Goal: Task Accomplishment & Management: Manage account settings

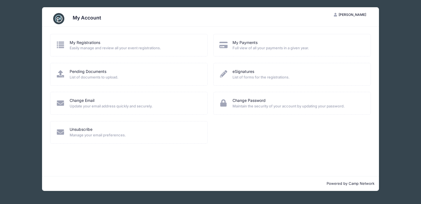
click at [103, 56] on div "My Registrations Easily manage and review all your event registrations." at bounding box center [129, 45] width 158 height 23
click at [103, 47] on span "Easily manage and review all your event registrations." at bounding box center [135, 48] width 131 height 6
click at [121, 120] on div "Change Email Update your email address quickly and securely." at bounding box center [129, 106] width 163 height 29
click at [106, 48] on span "Easily manage and review all your event registrations." at bounding box center [135, 48] width 131 height 6
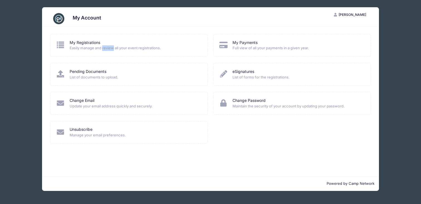
click at [106, 48] on span "Easily manage and review all your event registrations." at bounding box center [135, 48] width 131 height 6
click at [67, 43] on div "My Registrations Easily manage and review all your event registrations." at bounding box center [129, 45] width 146 height 11
click at [407, 62] on div "My Account MB Meredith Basiri My Account Logout My Registrations Easily manage …" at bounding box center [210, 99] width 405 height 198
click at [232, 77] on div "eSignatures List of forms for the registrations." at bounding box center [292, 74] width 146 height 11
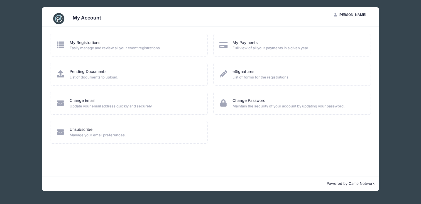
click at [226, 109] on div "Change Password Maintain the security of your account by updating your password." at bounding box center [292, 103] width 146 height 11
click at [67, 158] on div "My Registrations Easily manage and review all your event registrations. My Paym…" at bounding box center [210, 102] width 337 height 150
click at [76, 130] on link "Unsubscribe" at bounding box center [81, 130] width 23 height 6
click at [86, 43] on link "My Registrations" at bounding box center [85, 43] width 31 height 6
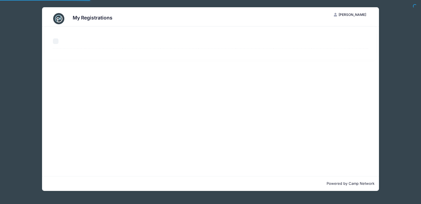
select select "50"
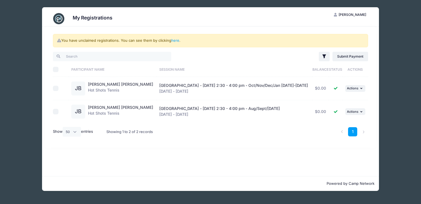
drag, startPoint x: 151, startPoint y: 74, endPoint x: 162, endPoint y: 83, distance: 14.5
click at [162, 83] on table "Select All Participant Name Session Name Balance Status Actions JB Jackson Basi…" at bounding box center [210, 92] width 315 height 61
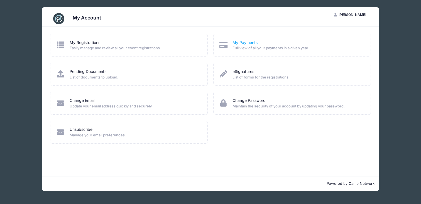
click at [234, 42] on link "My Payments" at bounding box center [245, 43] width 25 height 6
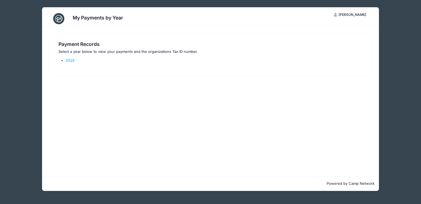
click at [72, 64] on div "Payment Records Select a year below to view your payments and the organizations…" at bounding box center [211, 54] width 310 height 26
click at [70, 60] on link "2025" at bounding box center [70, 60] width 9 height 4
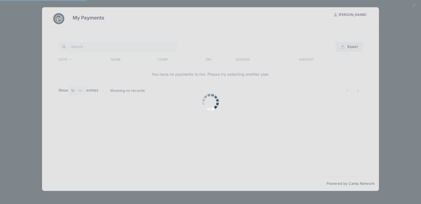
select select "10"
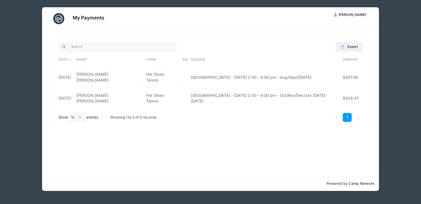
click at [248, 74] on td "[GEOGRAPHIC_DATA] - [DATE] 2:30 - 4:00 pm - Aug/Sept/[DATE]" at bounding box center [264, 77] width 152 height 21
click at [249, 92] on td "[GEOGRAPHIC_DATA] - [DATE] 2:30 - 4:00 pm - Oct/Nov/Dec/Jan [DATE]-[DATE]" at bounding box center [264, 98] width 152 height 21
click at [74, 88] on td "[DATE]" at bounding box center [66, 98] width 15 height 21
